Goal: Find specific page/section: Find specific page/section

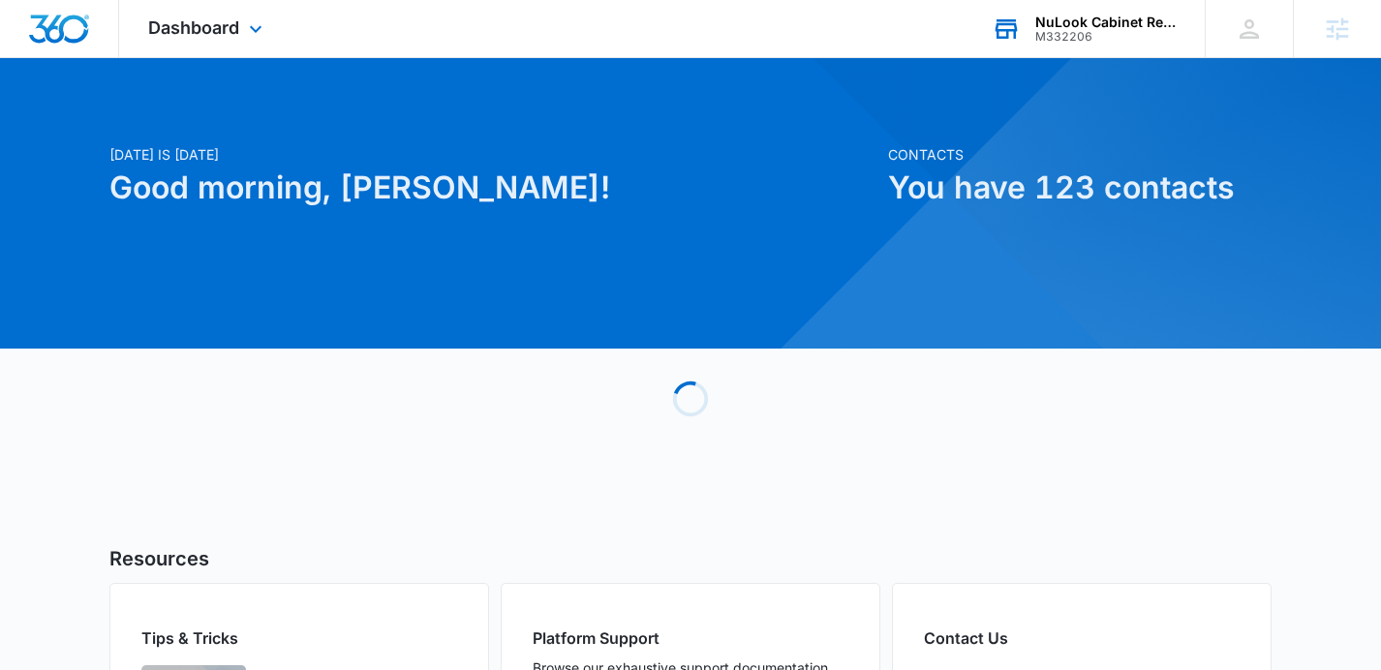
click at [1072, 30] on div "M332206" at bounding box center [1105, 37] width 141 height 14
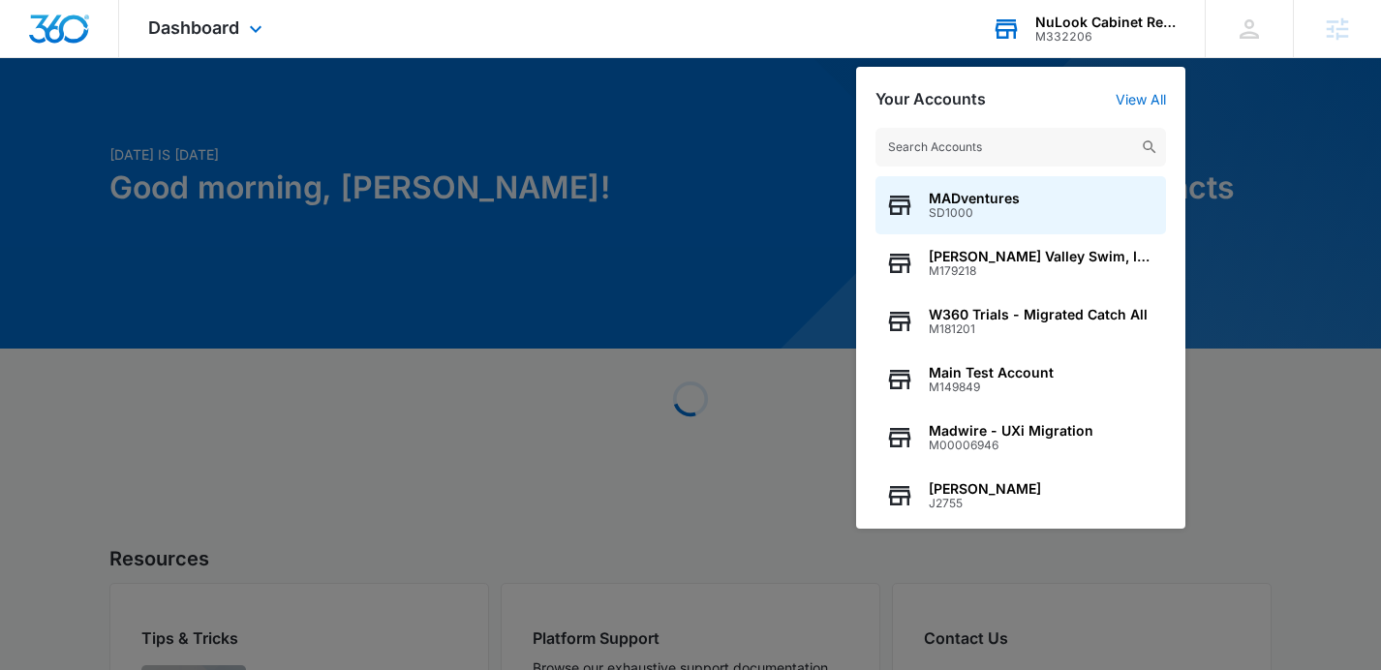
click at [1006, 148] on input "text" at bounding box center [1020, 147] width 290 height 39
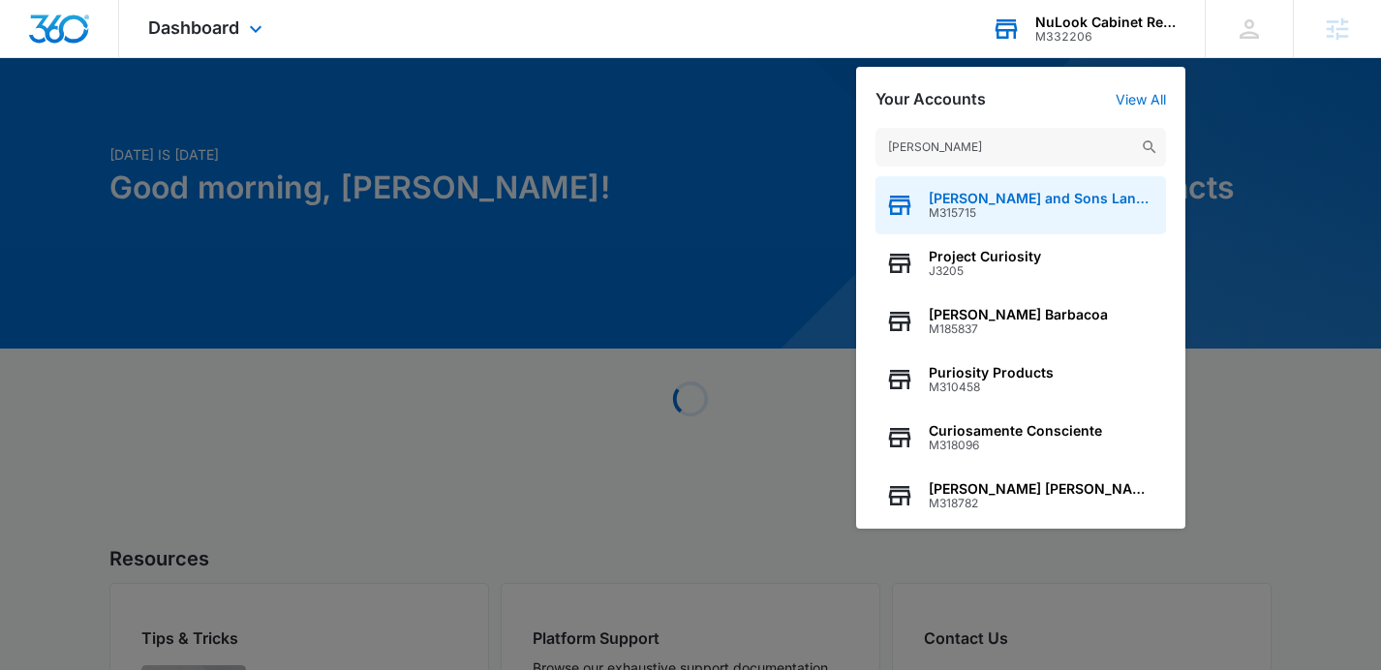
type input "rios"
click at [1009, 195] on span "Rios and Sons Landscaping" at bounding box center [1043, 198] width 228 height 15
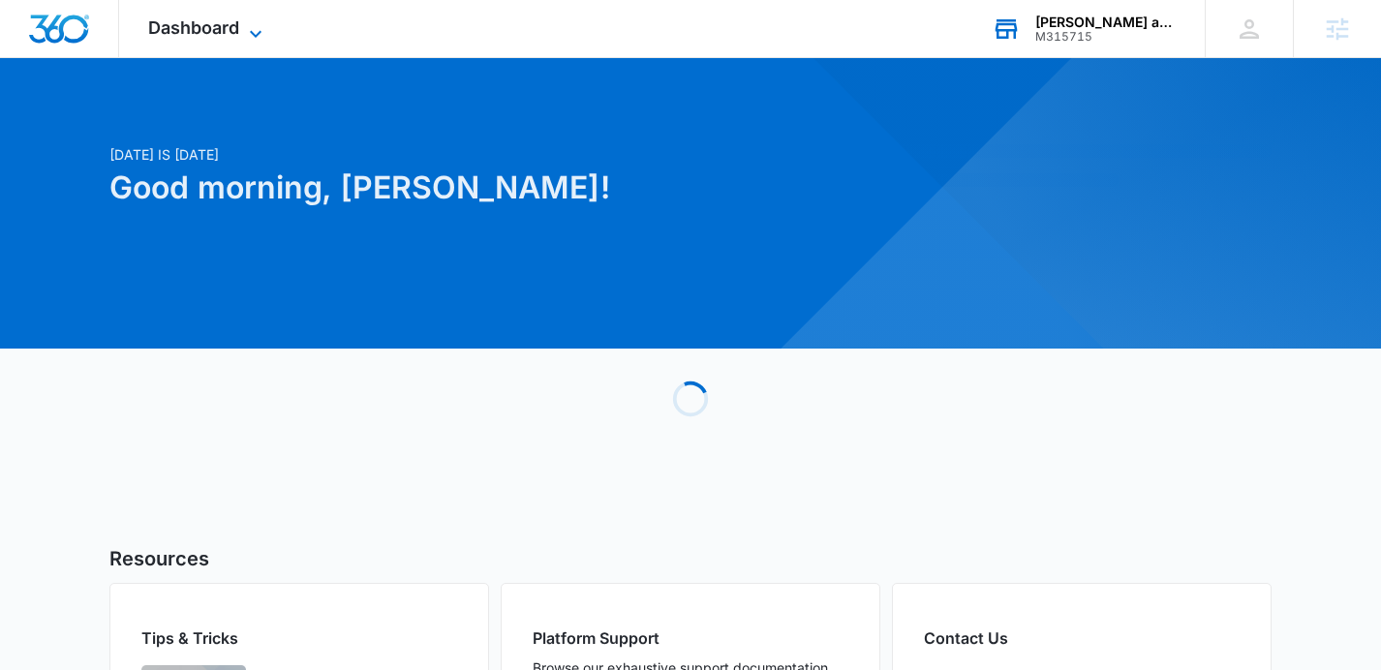
click at [259, 27] on icon at bounding box center [255, 33] width 23 height 23
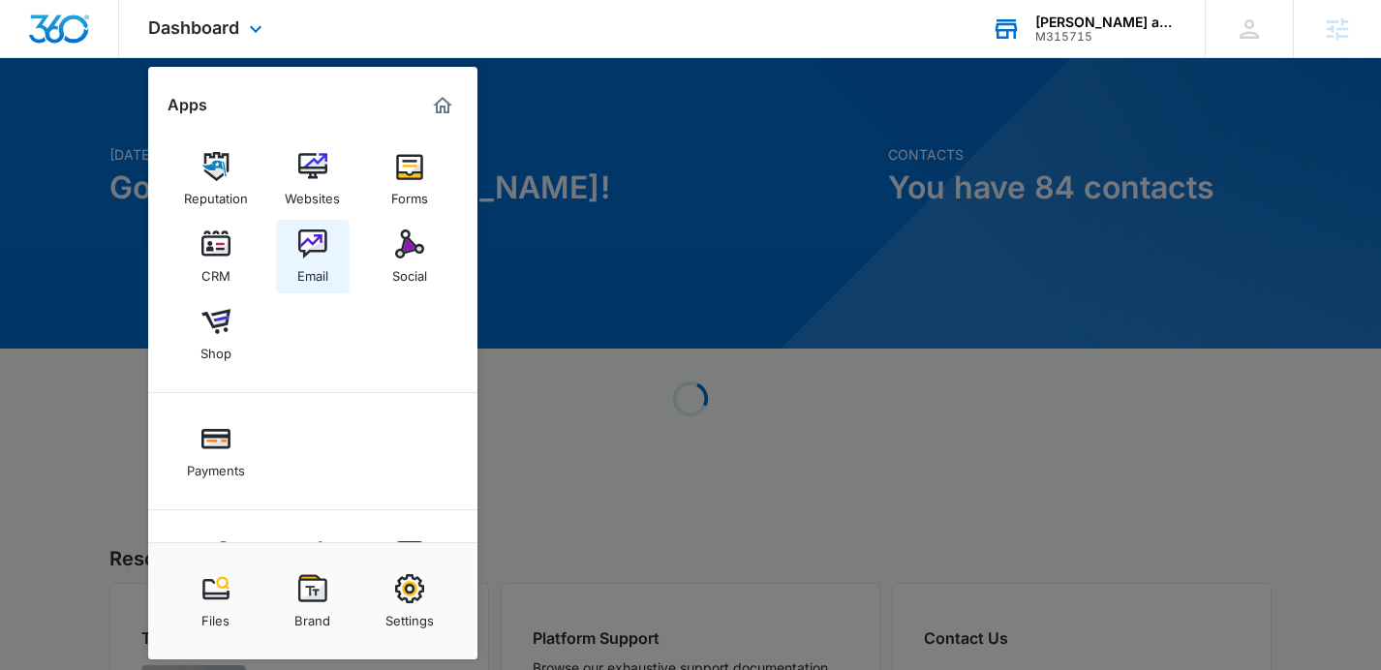
click at [305, 251] on img at bounding box center [312, 243] width 29 height 29
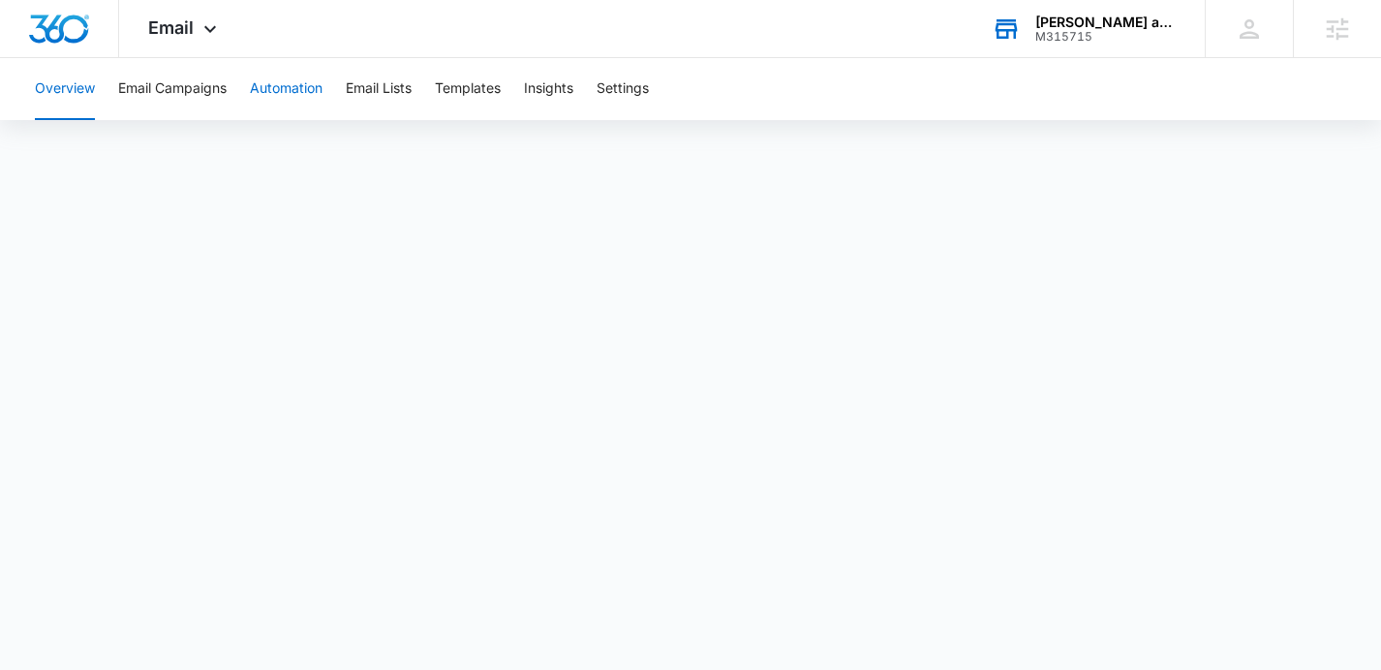
click at [292, 89] on button "Automation" at bounding box center [286, 89] width 73 height 62
